Goal: Answer question/provide support

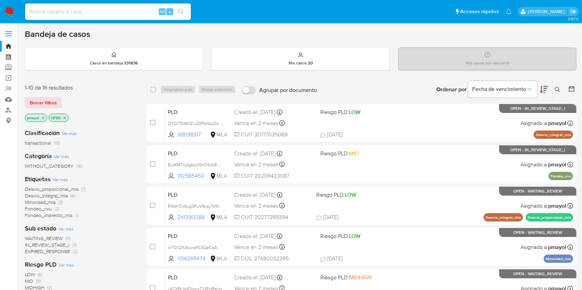
click at [131, 13] on input at bounding box center [108, 11] width 166 height 9
paste input "YwURIVumDz65cqe14Nk0UQey"
type input "YwURIVumDz65cqe14Nk0UQey"
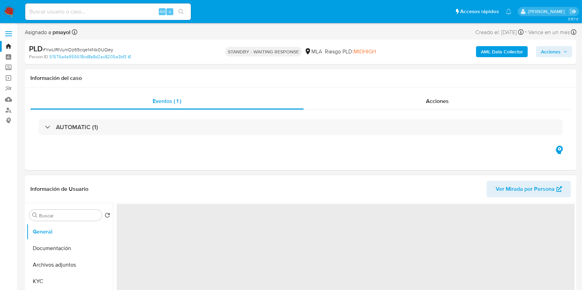
select select "10"
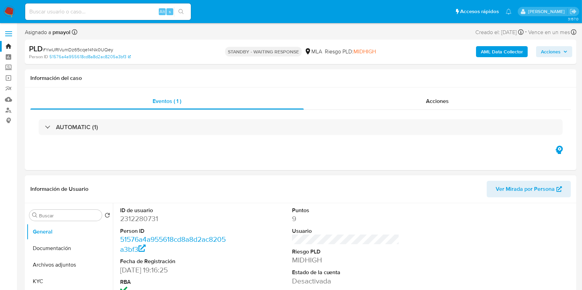
click at [124, 10] on input at bounding box center [108, 11] width 166 height 9
paste input "9URbrh41AGq2gcxDxPwaVJ5C"
type input "9URbrh41AGq2gcxDxPwaVJ5C"
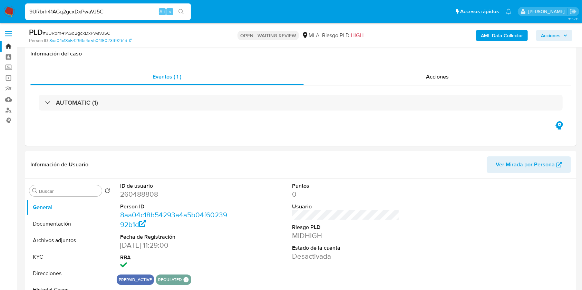
scroll to position [204, 0]
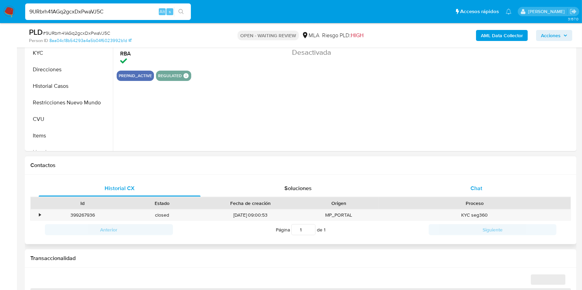
select select "10"
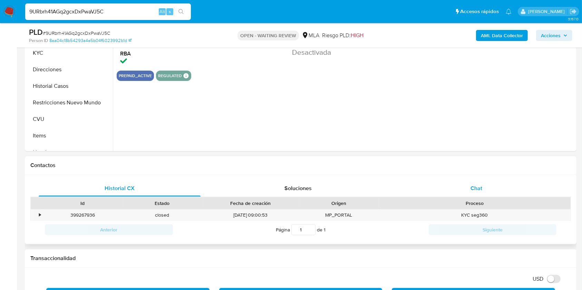
click at [475, 183] on div "Chat" at bounding box center [476, 188] width 162 height 17
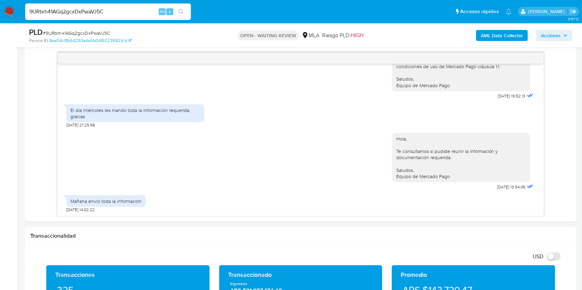
scroll to position [357, 0]
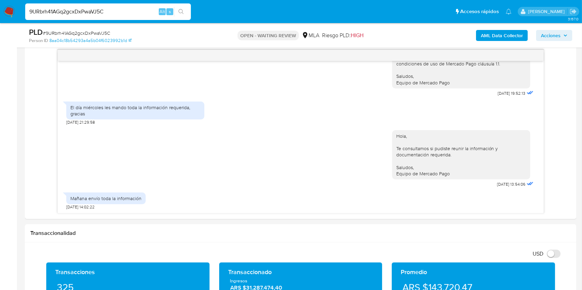
click at [137, 12] on input "9URbrh41AGq2gcxDxPwaVJ5C" at bounding box center [108, 11] width 166 height 9
paste input "Ep93CRWuiEyQGHoFXJT0sAl"
type input "Ep93CRWuiEyQGHoFXJT0sAlC"
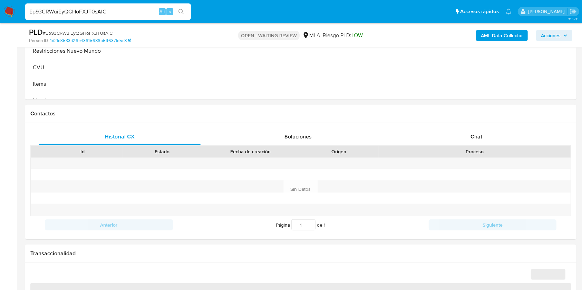
scroll to position [273, 0]
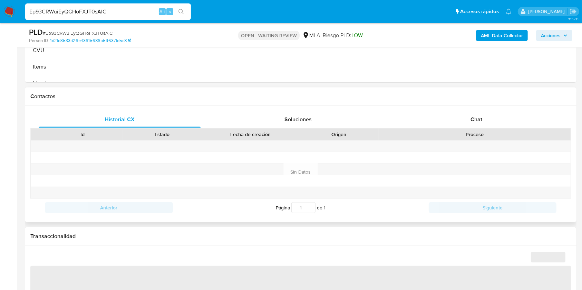
select select "10"
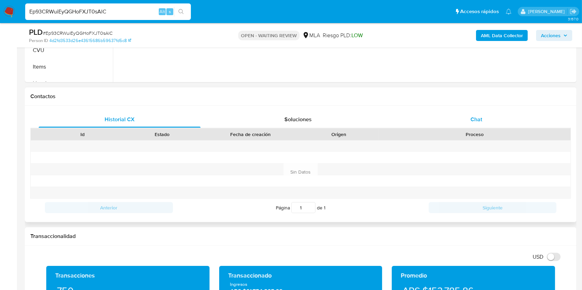
click at [486, 120] on div "Chat" at bounding box center [476, 119] width 162 height 17
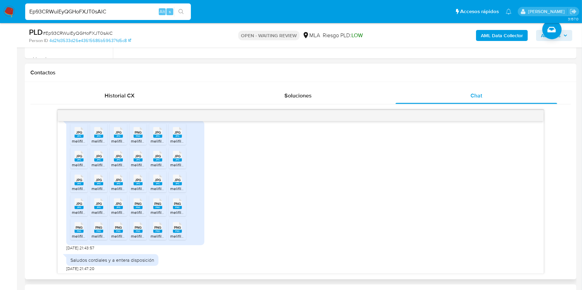
scroll to position [611, 0]
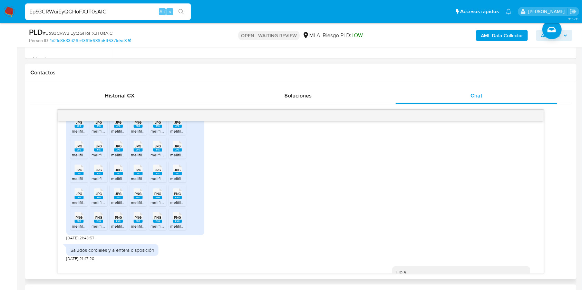
click at [177, 220] on span "PNG" at bounding box center [177, 218] width 7 height 4
click at [157, 220] on span "PNG" at bounding box center [157, 218] width 7 height 4
click at [136, 220] on span "PNG" at bounding box center [138, 218] width 7 height 4
click at [118, 220] on span "PNG" at bounding box center [118, 218] width 7 height 4
click at [101, 220] on span "PNG" at bounding box center [98, 218] width 7 height 4
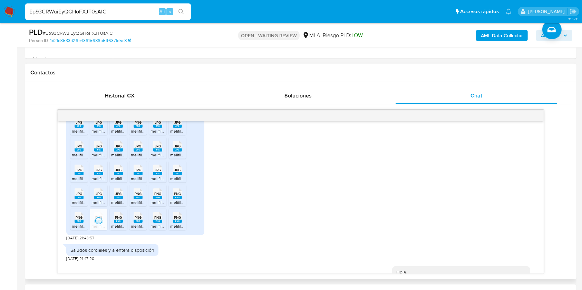
click at [77, 220] on span "PNG" at bounding box center [79, 218] width 7 height 4
click at [172, 200] on div "PNG PNG" at bounding box center [177, 193] width 14 height 13
click at [165, 207] on li "PNG PNG melifile1165921607792164256.png" at bounding box center [157, 195] width 17 height 21
click at [143, 200] on div "PNG PNG" at bounding box center [138, 193] width 14 height 13
click at [116, 196] on span "JPG" at bounding box center [118, 194] width 6 height 4
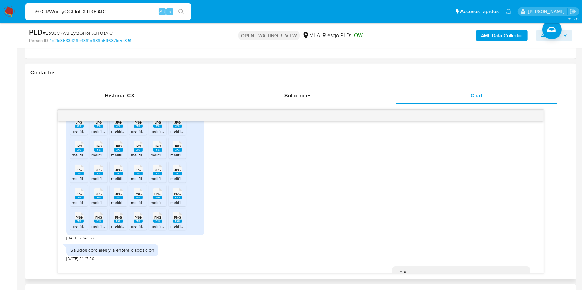
click at [100, 196] on span "JPG" at bounding box center [99, 194] width 6 height 4
click at [100, 201] on icon "Downloading file" at bounding box center [99, 197] width 8 height 8
click at [77, 196] on span "JPG" at bounding box center [79, 194] width 6 height 4
click at [176, 172] on span "JPG" at bounding box center [177, 170] width 6 height 4
click at [163, 176] on div "JPG JPG" at bounding box center [157, 169] width 14 height 13
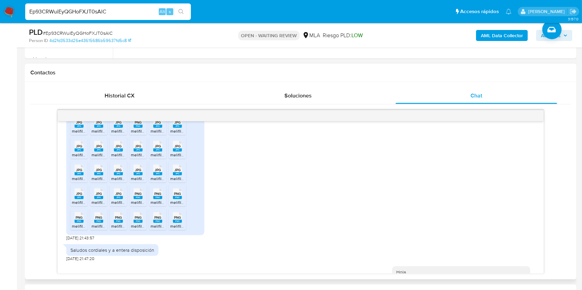
click at [131, 176] on div "JPG JPG" at bounding box center [138, 169] width 14 height 13
click at [121, 176] on rect at bounding box center [118, 173] width 9 height 3
click at [100, 176] on rect at bounding box center [98, 173] width 9 height 3
click at [78, 172] on span "JPG" at bounding box center [79, 170] width 6 height 4
click at [175, 149] on span "JPG" at bounding box center [177, 146] width 6 height 4
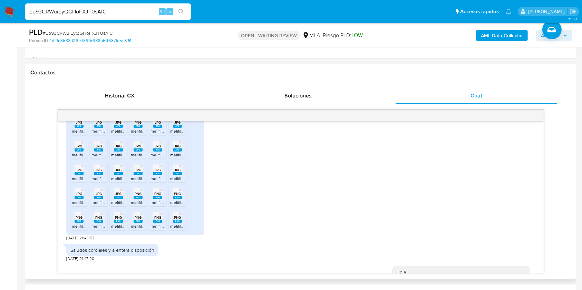
click at [163, 152] on div "JPG JPG" at bounding box center [157, 145] width 14 height 13
click at [137, 149] on span "JPG" at bounding box center [138, 146] width 6 height 4
click at [119, 149] on span "JPG" at bounding box center [118, 146] width 6 height 4
click at [97, 149] on span "JPG" at bounding box center [99, 146] width 6 height 4
click at [77, 149] on span "JPG" at bounding box center [79, 146] width 6 height 4
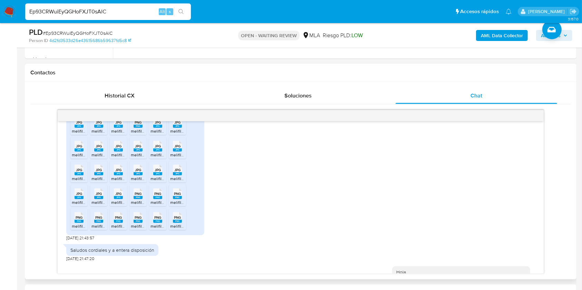
click at [180, 128] on rect at bounding box center [177, 126] width 9 height 3
click at [162, 129] on div "JPG JPG" at bounding box center [157, 121] width 14 height 13
click at [136, 125] on span "PNG" at bounding box center [138, 122] width 7 height 4
click at [115, 125] on span "JPG" at bounding box center [118, 122] width 6 height 4
click at [99, 125] on span "JPG" at bounding box center [99, 122] width 6 height 4
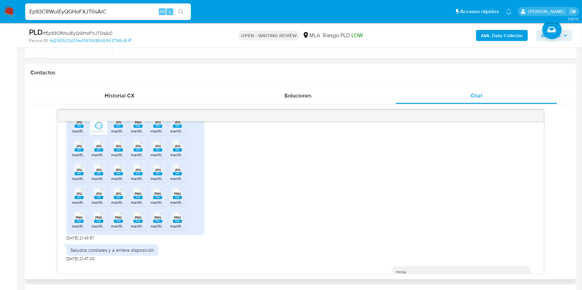
click at [81, 125] on span "JPG" at bounding box center [79, 122] width 6 height 4
click at [114, 223] on rect at bounding box center [118, 221] width 9 height 3
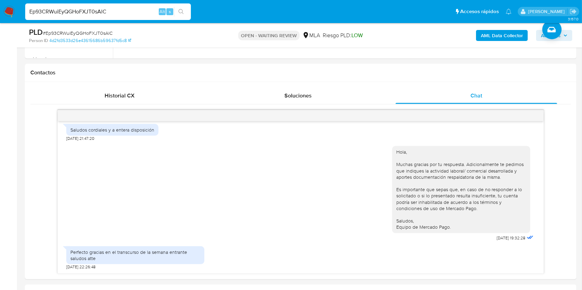
click at [85, 31] on span "# Ep93CRWuiEyQGHoFXJT0sAlC" at bounding box center [78, 33] width 70 height 7
copy span "Ep93CRWuiEyQGHoFXJT0sAlC"
click at [5, 11] on img at bounding box center [9, 12] width 12 height 12
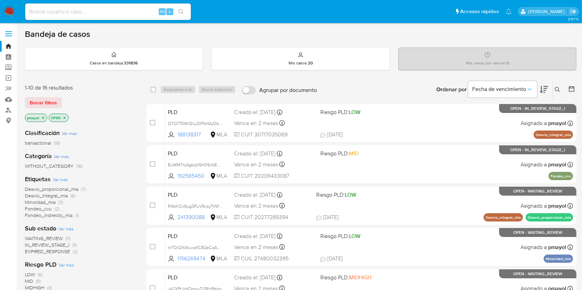
click at [556, 88] on icon at bounding box center [557, 90] width 6 height 6
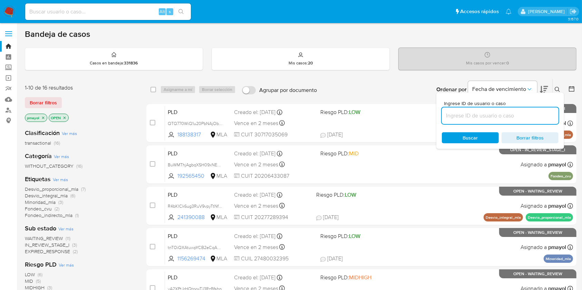
click at [486, 112] on input at bounding box center [499, 115] width 117 height 9
type input "Ep93CRWuiEyQGHoFXJT0sAlC"
click at [461, 137] on div "Buscar Borrar filtros" at bounding box center [499, 137] width 117 height 11
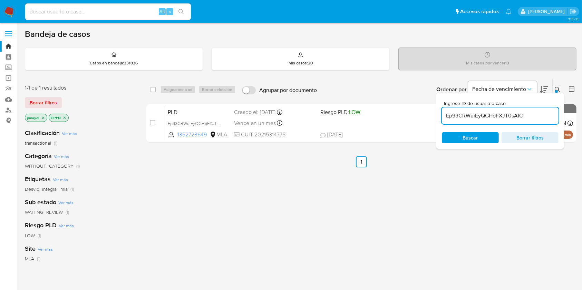
click at [155, 92] on div "select-all-cases-checkbox" at bounding box center [153, 89] width 6 height 7
click at [150, 88] on input "checkbox" at bounding box center [153, 90] width 6 height 6
checkbox input "true"
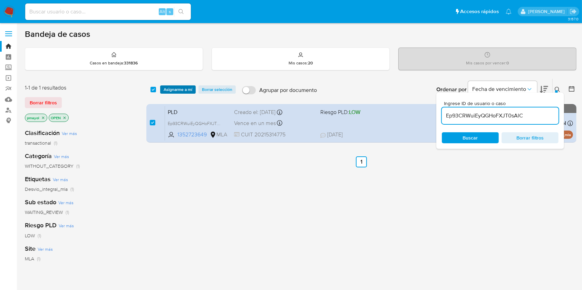
click at [173, 89] on span "Asignarme a mí" at bounding box center [177, 89] width 29 height 7
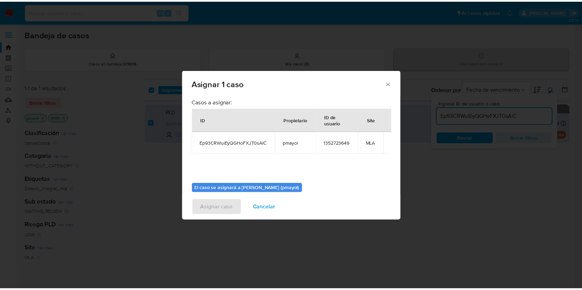
scroll to position [35, 0]
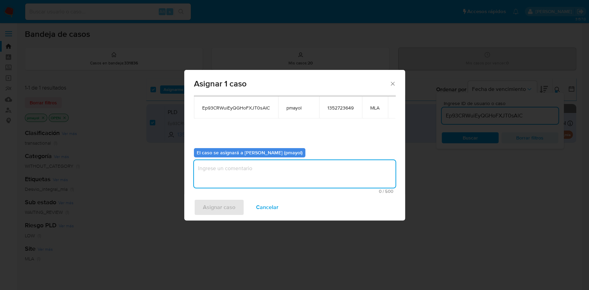
click at [329, 171] on textarea "assign-modal" at bounding box center [294, 174] width 201 height 28
type textarea "Asignación"
click at [202, 207] on button "Asignar caso" at bounding box center [219, 207] width 50 height 17
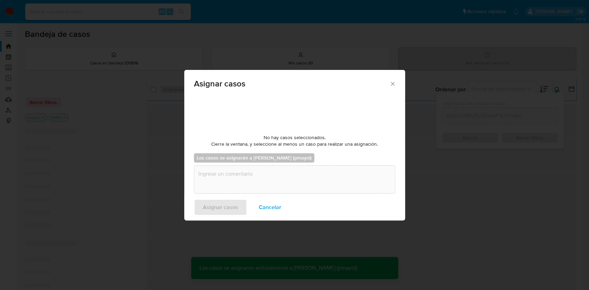
checkbox input "false"
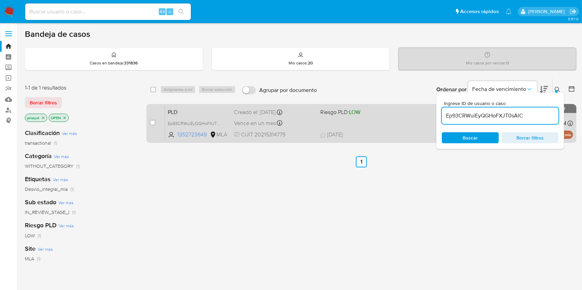
click at [361, 117] on div "PLD Ep93CRWuiEyQGHoFXJT0sAlC 1352723649 MLA Riesgo PLD: LOW Creado el: [DATE] C…" at bounding box center [369, 123] width 408 height 35
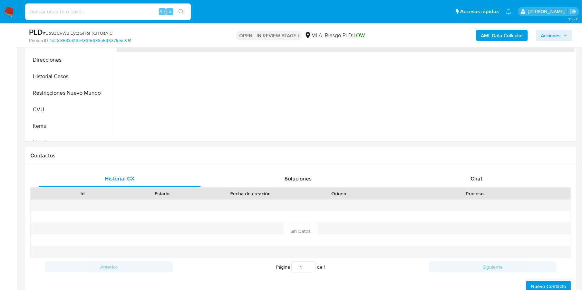
scroll to position [230, 0]
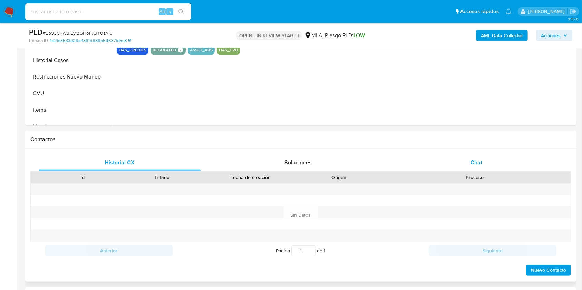
click at [469, 161] on div "Chat" at bounding box center [476, 163] width 162 height 17
select select "10"
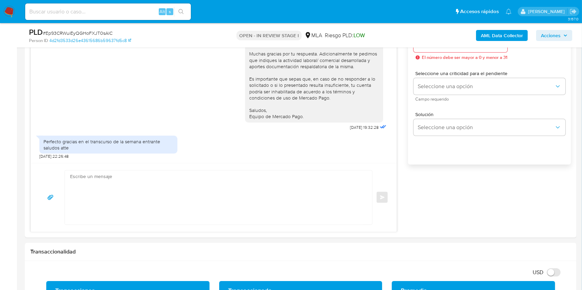
scroll to position [398, 0]
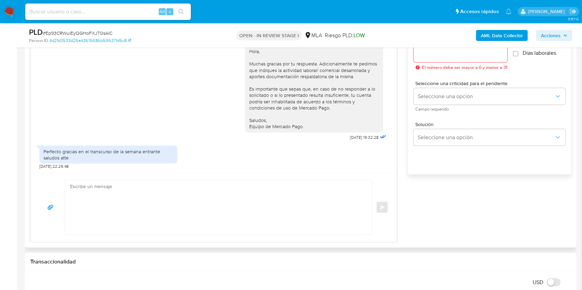
click at [221, 225] on textarea at bounding box center [216, 208] width 293 height 54
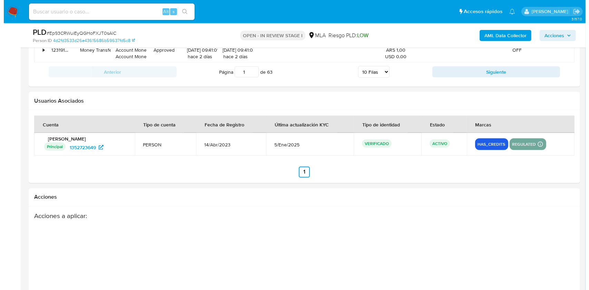
scroll to position [1213, 0]
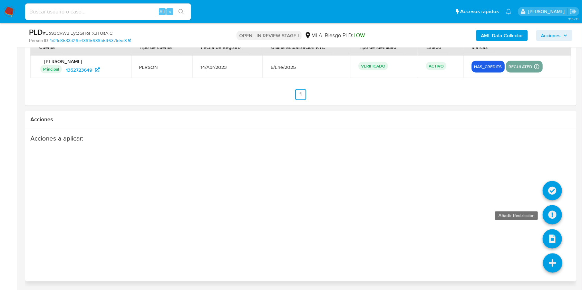
click at [550, 212] on icon at bounding box center [551, 215] width 19 height 19
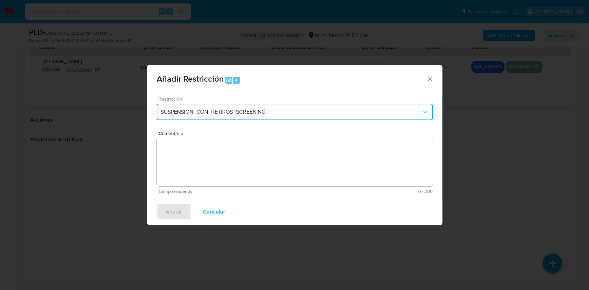
click at [335, 106] on button "SUSPENSION_CON_RETIROS_SCREENING" at bounding box center [295, 112] width 276 height 17
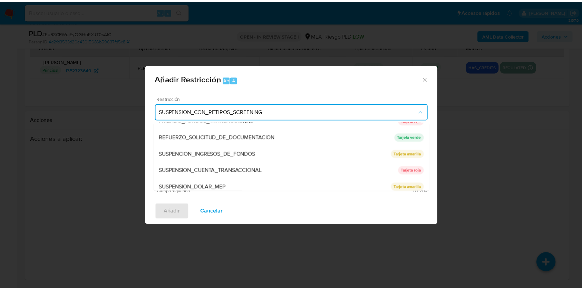
scroll to position [146, 0]
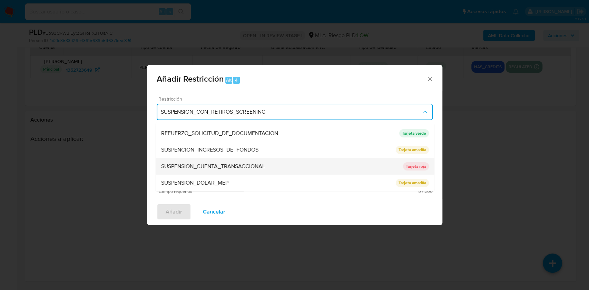
click at [304, 172] on div "SUSPENSION_CUENTA_TRANSACCIONAL" at bounding box center [282, 166] width 242 height 17
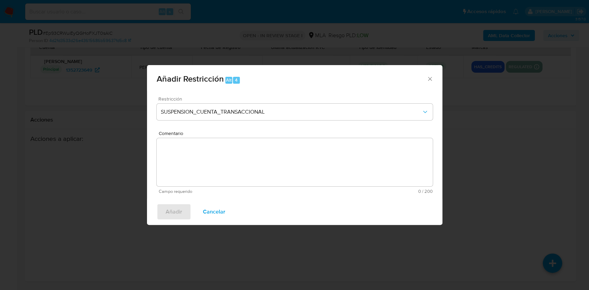
click at [285, 167] on textarea "Comentario" at bounding box center [295, 162] width 276 height 48
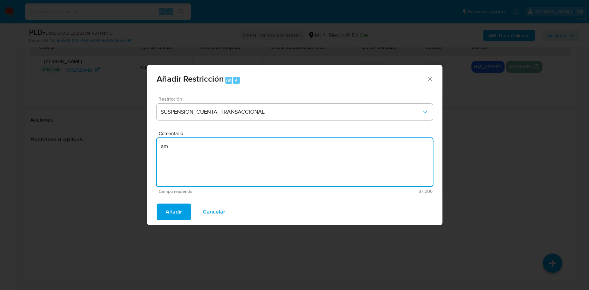
type textarea "a"
type textarea "AML"
click at [182, 207] on button "Añadir" at bounding box center [174, 212] width 34 height 17
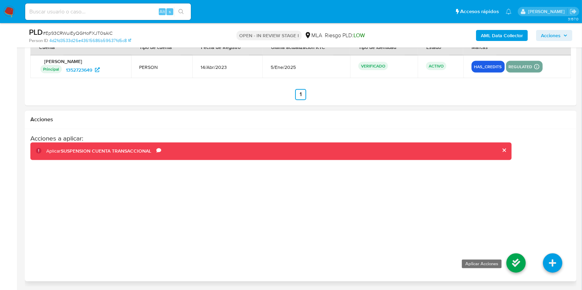
click at [514, 257] on icon at bounding box center [515, 263] width 19 height 19
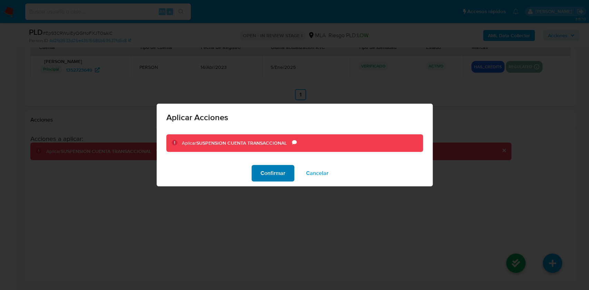
click at [270, 177] on span "Confirmar" at bounding box center [272, 173] width 25 height 15
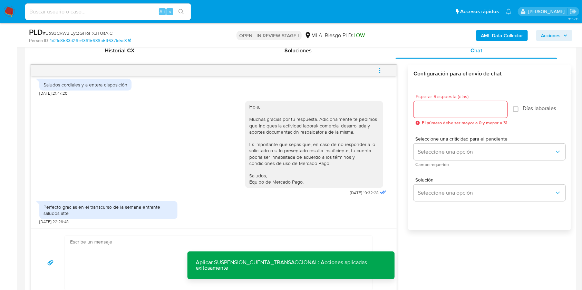
scroll to position [419, 0]
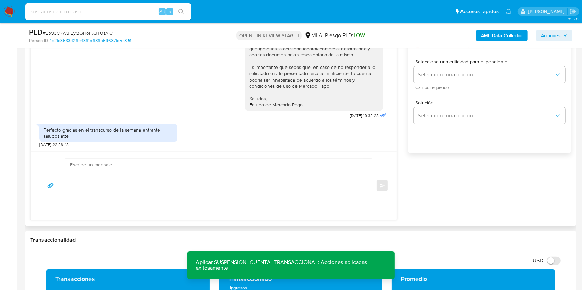
click at [233, 178] on textarea at bounding box center [216, 186] width 293 height 54
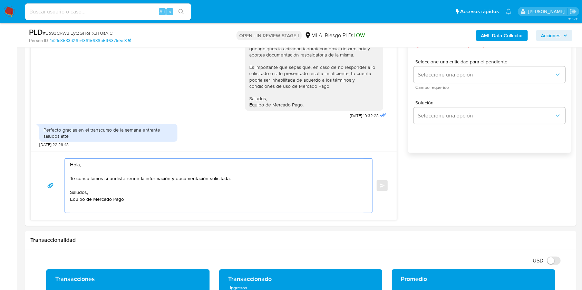
scroll to position [311, 0]
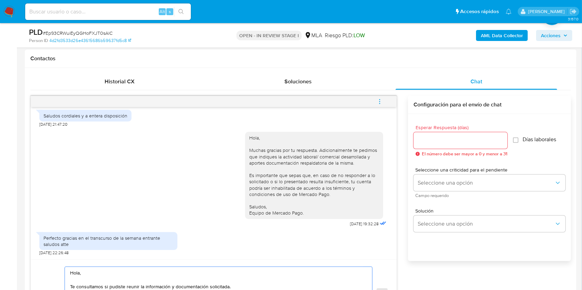
type textarea "Hola, Te consultamos si pudiste reunir la información y documentación solicitad…"
click at [438, 136] on input "Esperar Respuesta (días)" at bounding box center [460, 140] width 94 height 9
type input "1"
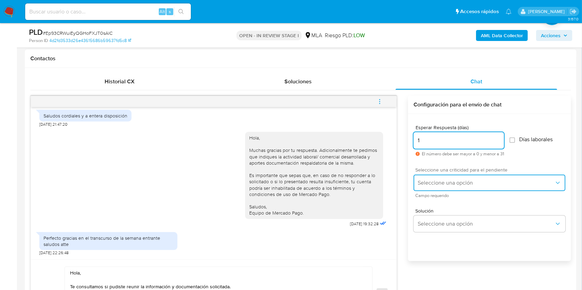
click at [429, 183] on span "Seleccione una opción" at bounding box center [485, 183] width 137 height 7
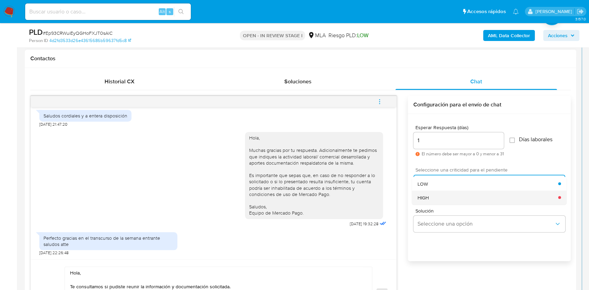
click at [428, 192] on div "HIGH" at bounding box center [487, 198] width 141 height 14
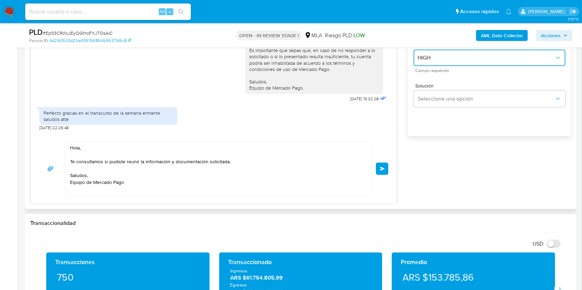
scroll to position [462, 0]
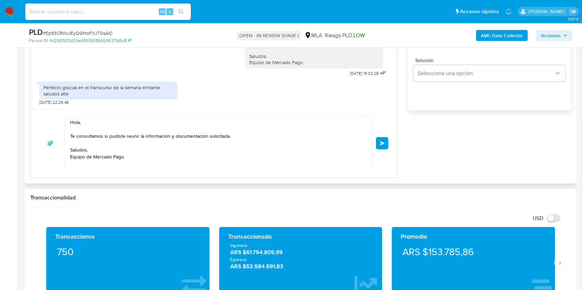
click at [378, 143] on button "Enviar" at bounding box center [382, 143] width 12 height 12
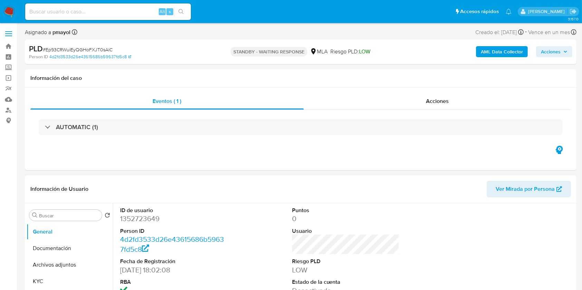
select select "10"
